Goal: Navigation & Orientation: Understand site structure

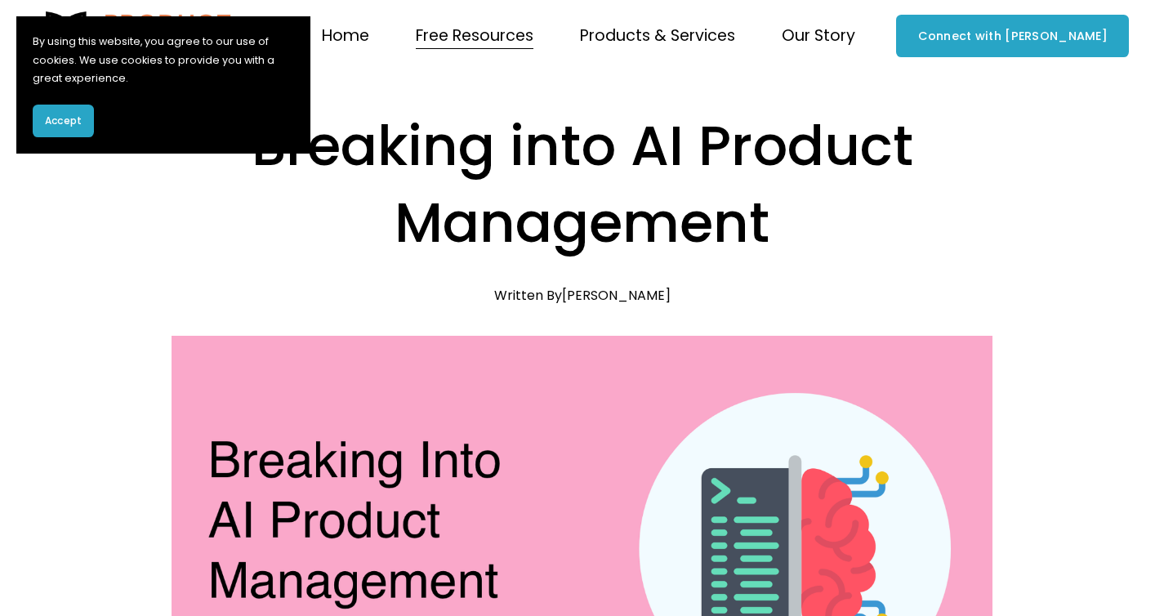
click at [55, 120] on span "Accept" at bounding box center [63, 121] width 37 height 15
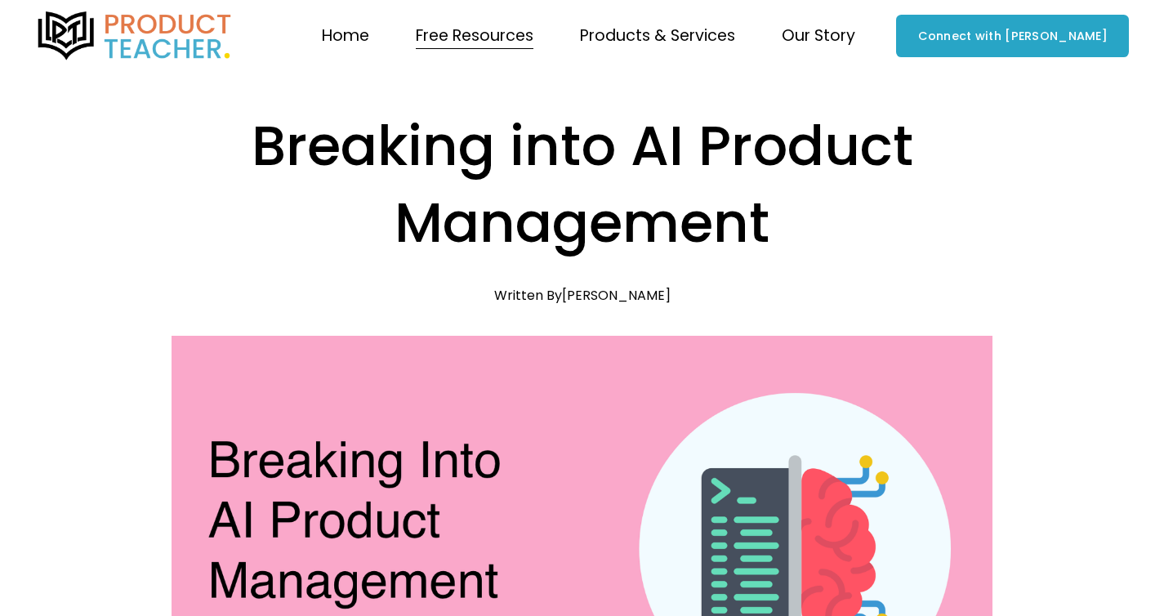
click at [369, 31] on link "Home" at bounding box center [345, 36] width 47 height 32
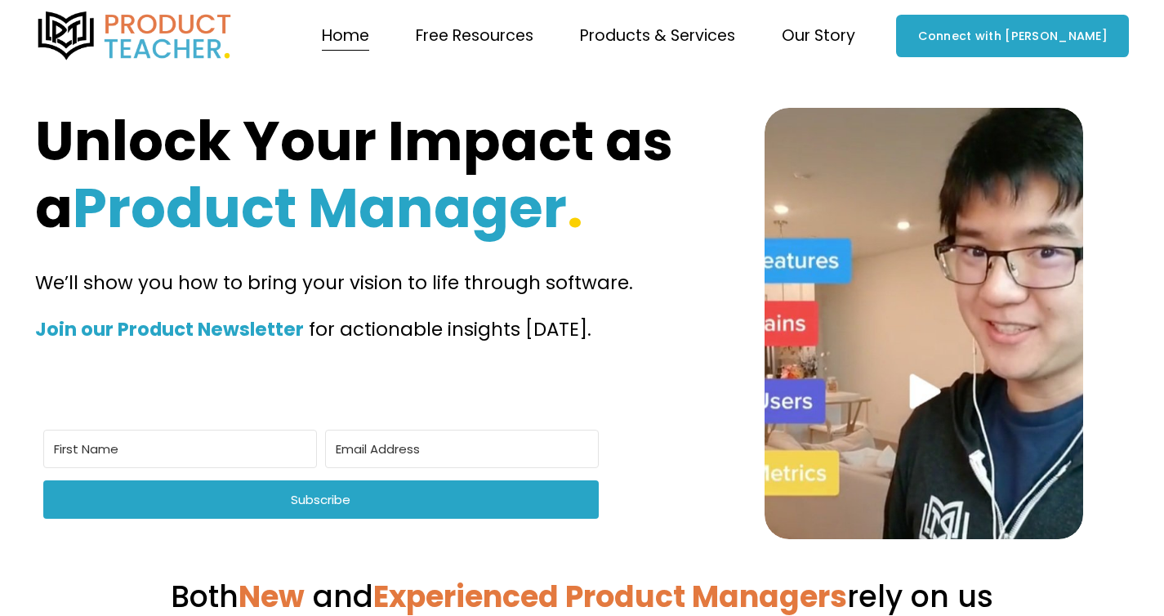
click at [0, 0] on span "Workshops" at bounding box center [0, 0] width 0 height 0
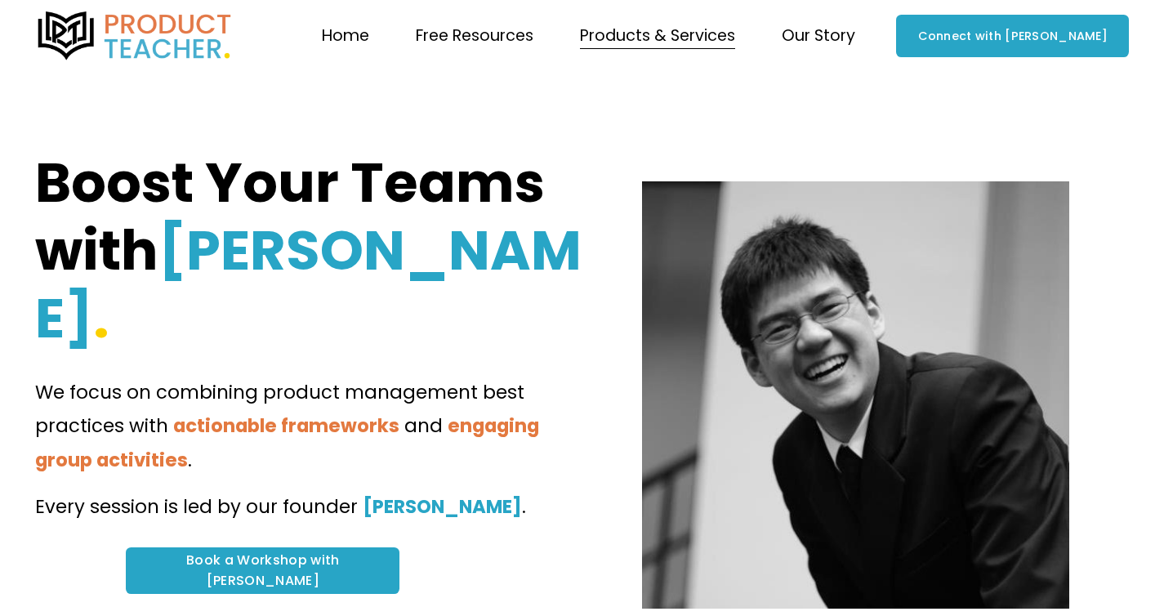
click at [855, 42] on span "Our Story" at bounding box center [817, 36] width 73 height 29
